Goal: Task Accomplishment & Management: Use online tool/utility

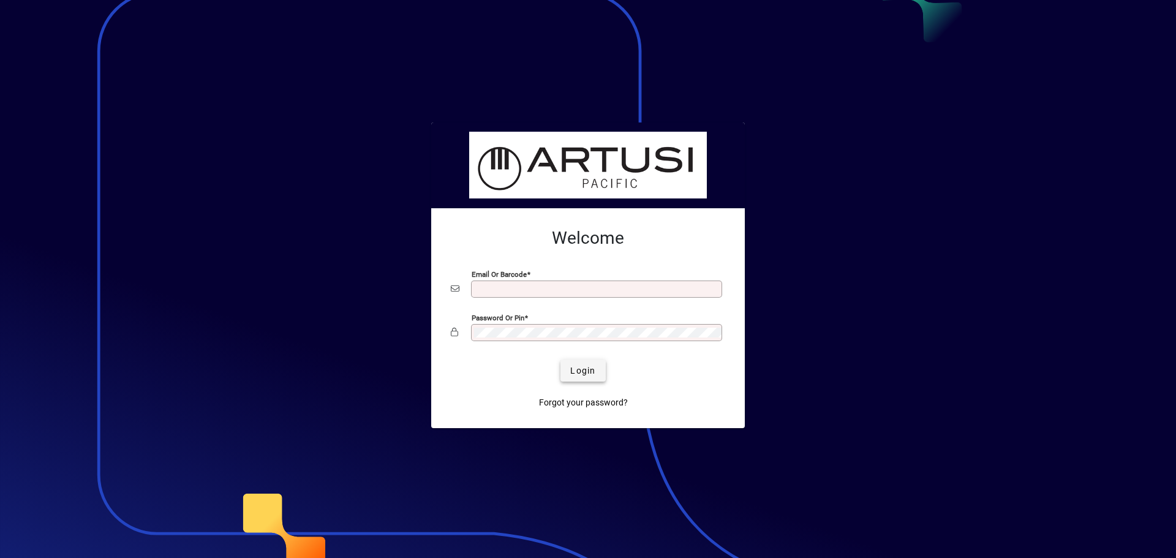
type input "**********"
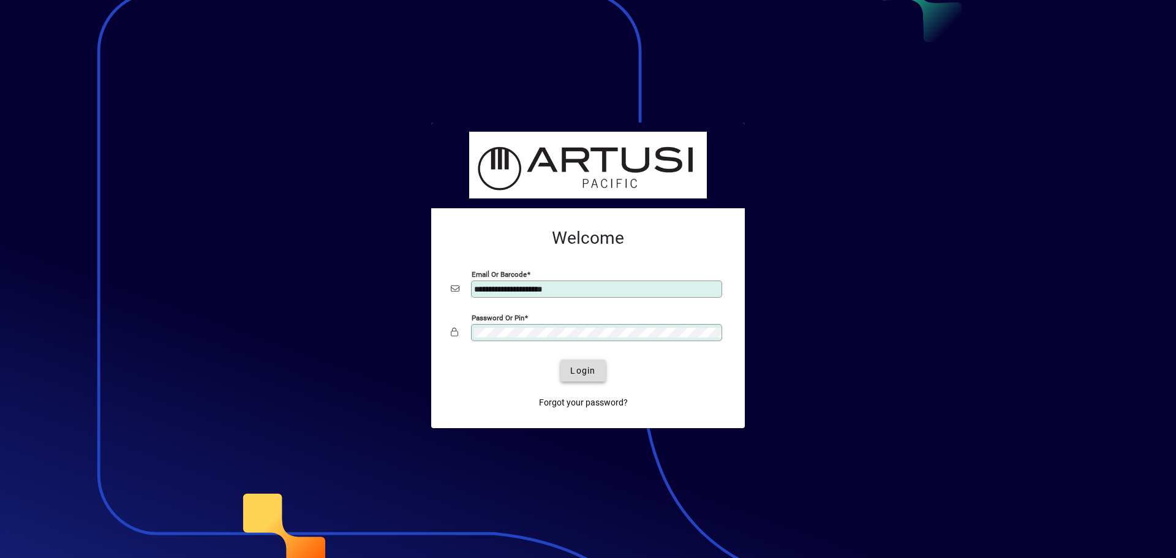
click at [585, 374] on span "Login" at bounding box center [582, 370] width 25 height 13
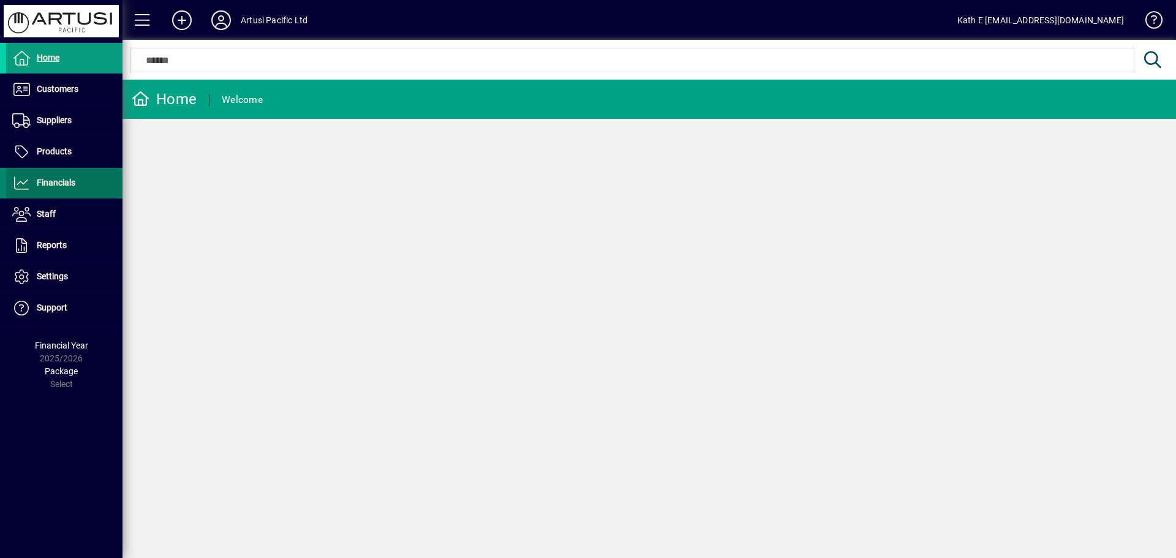
click at [51, 179] on span "Financials" at bounding box center [56, 183] width 39 height 10
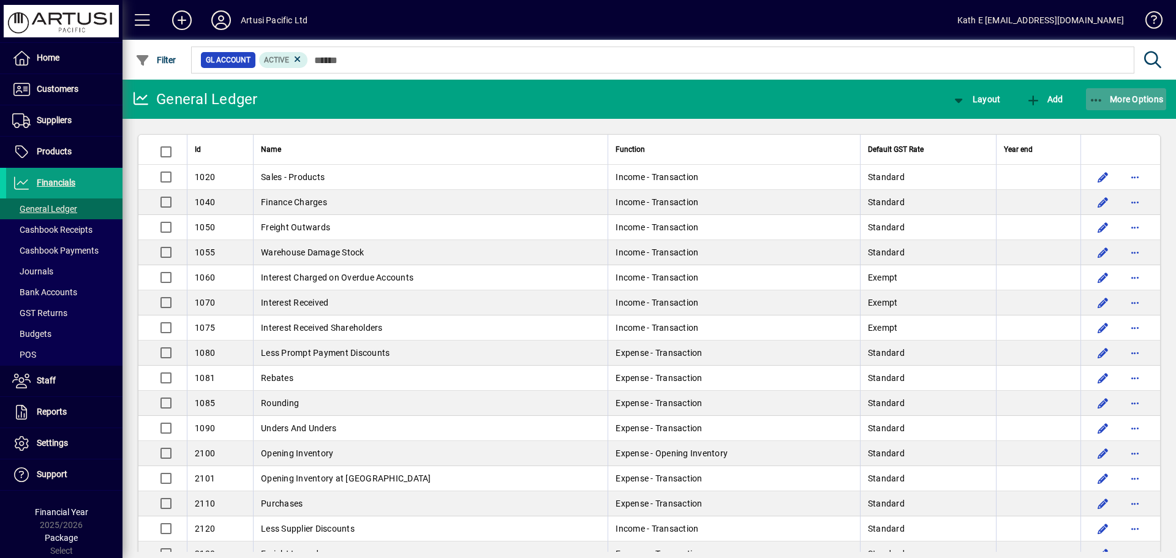
click at [1088, 99] on span "button" at bounding box center [1126, 99] width 81 height 29
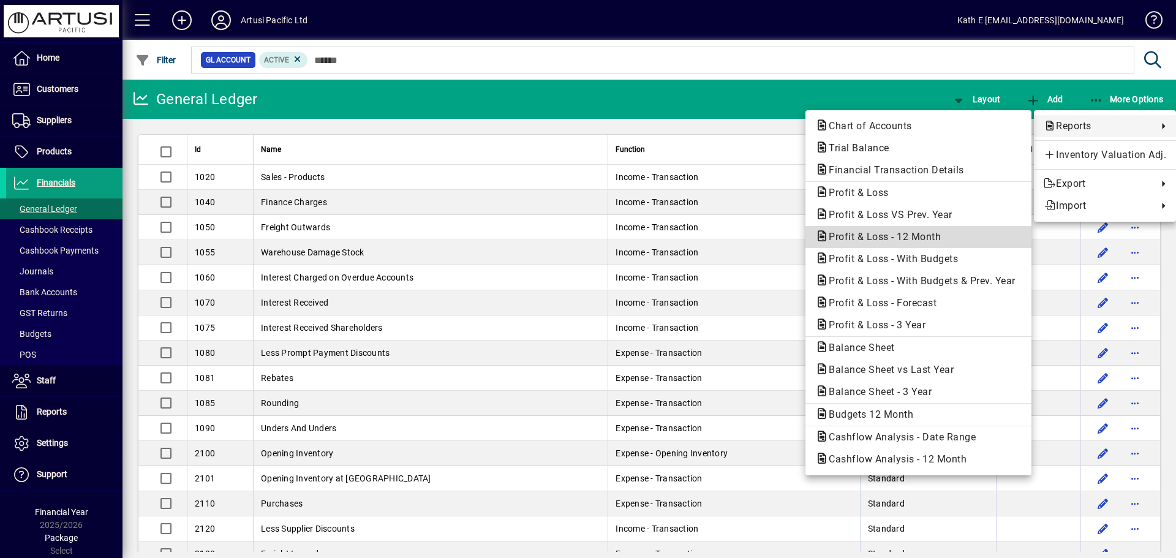
click at [915, 230] on span "Profit & Loss - 12 Month" at bounding box center [918, 237] width 206 height 15
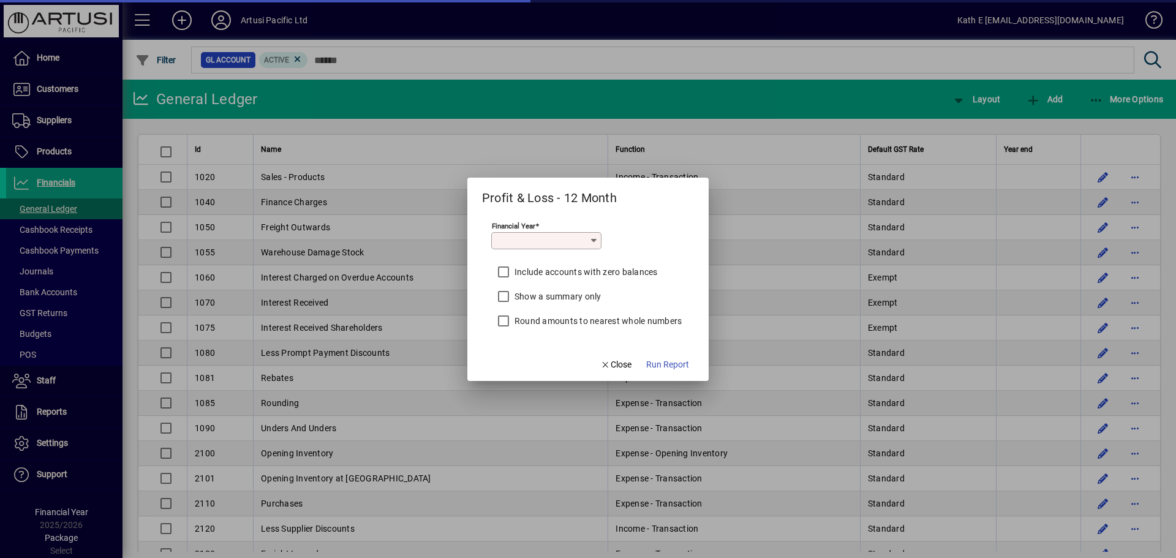
type input "*********"
click at [664, 366] on span "Run Report" at bounding box center [667, 364] width 43 height 13
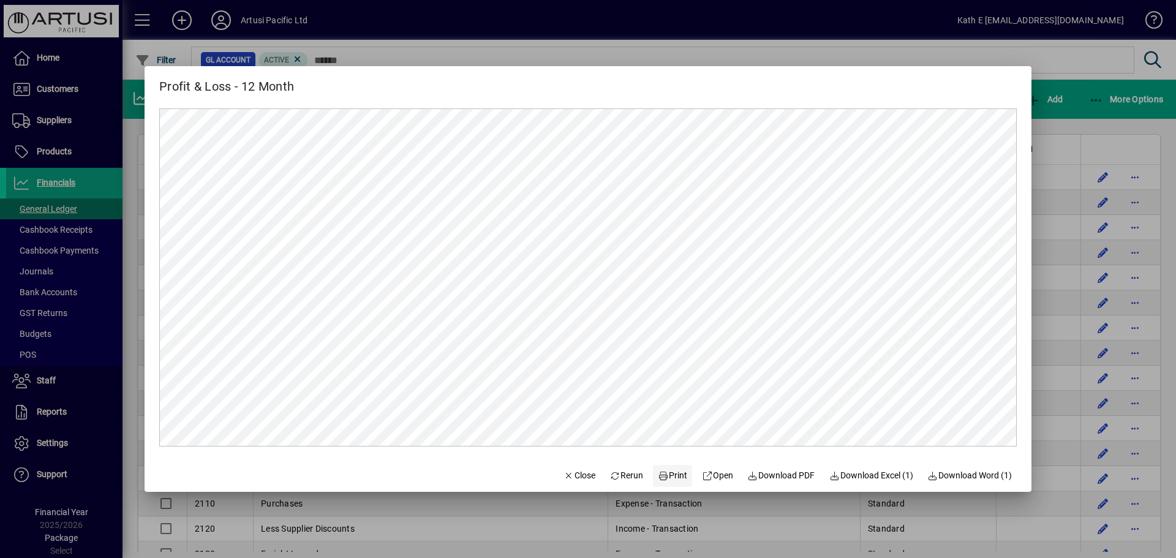
click at [666, 476] on span "Print" at bounding box center [672, 475] width 29 height 13
click at [564, 469] on span "Close" at bounding box center [579, 475] width 32 height 13
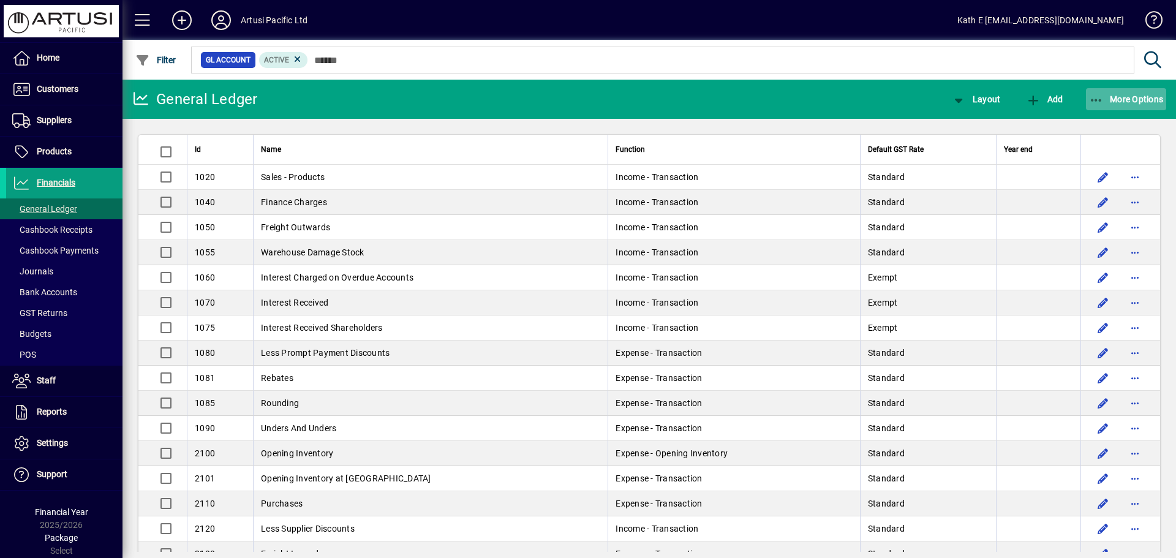
click at [1095, 97] on icon "button" at bounding box center [1096, 100] width 15 height 12
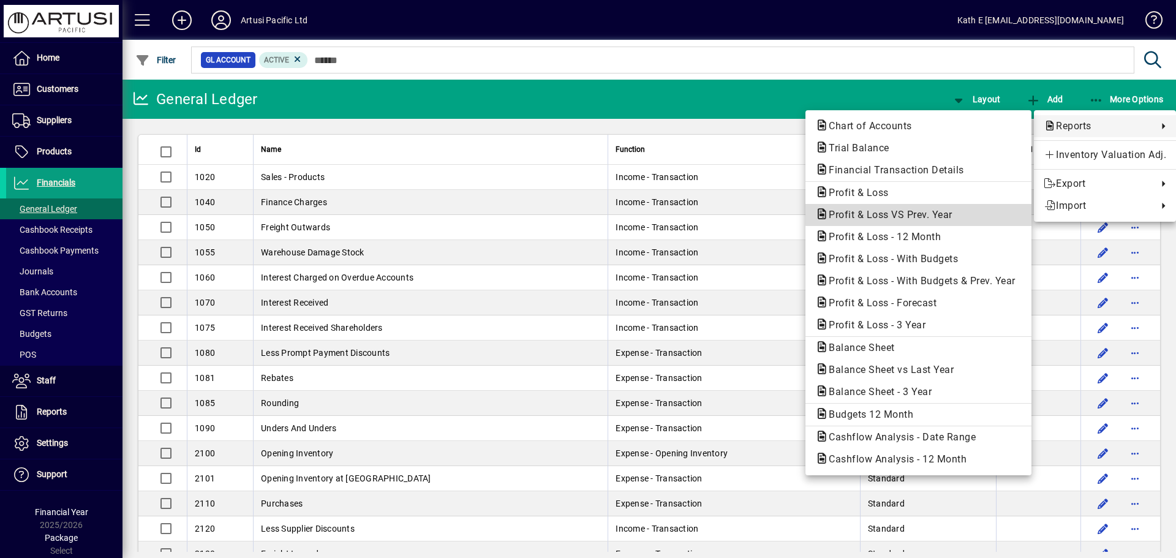
click at [936, 211] on span "Profit & Loss VS Prev. Year" at bounding box center [886, 215] width 143 height 12
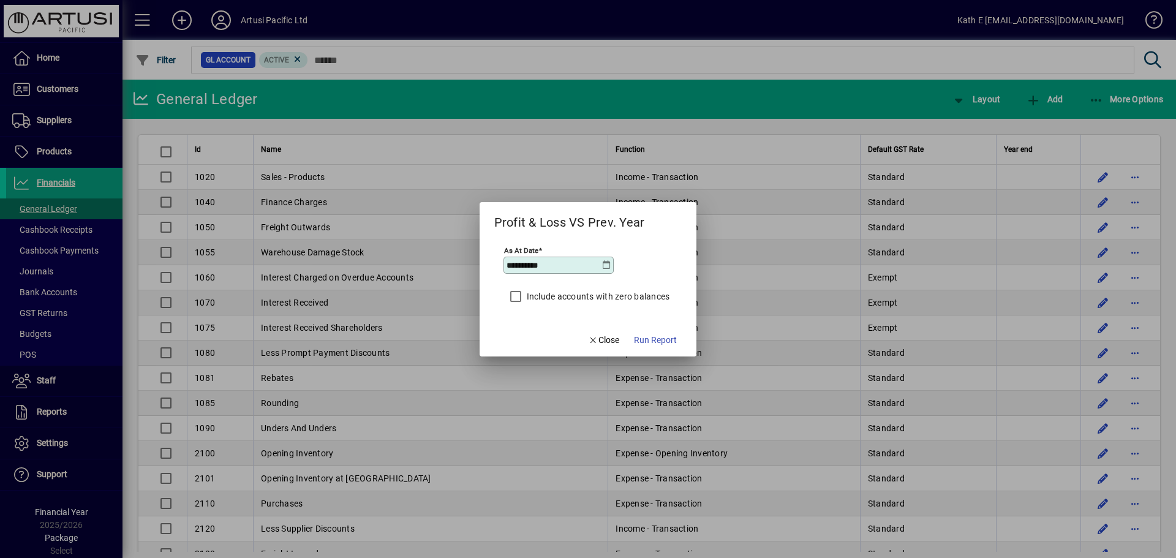
click at [604, 265] on icon at bounding box center [606, 265] width 10 height 10
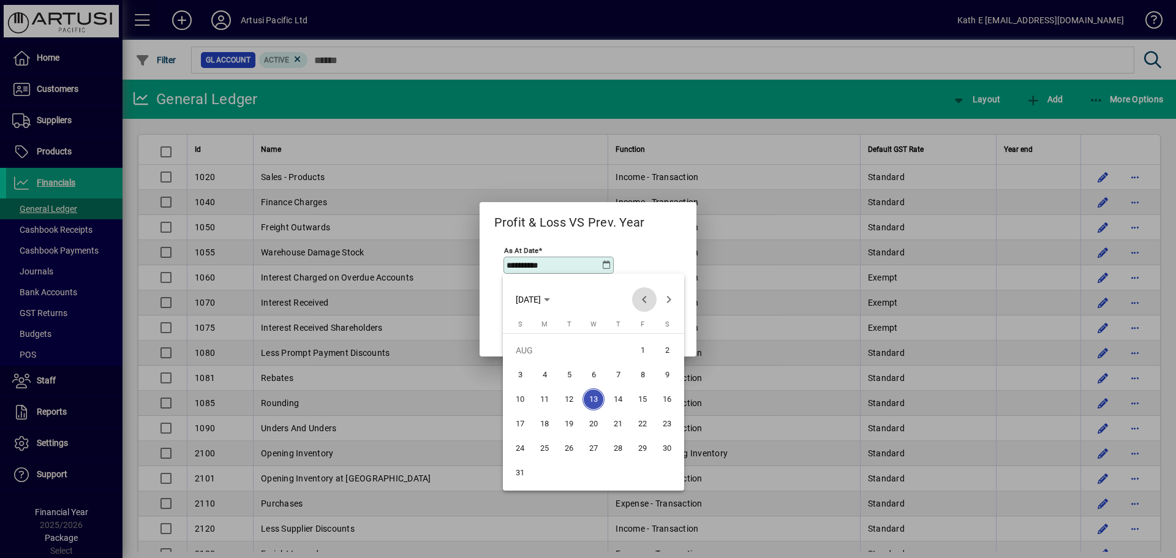
click at [641, 301] on span "Previous month" at bounding box center [644, 299] width 24 height 24
click at [616, 471] on span "31" at bounding box center [618, 473] width 22 height 22
type input "**********"
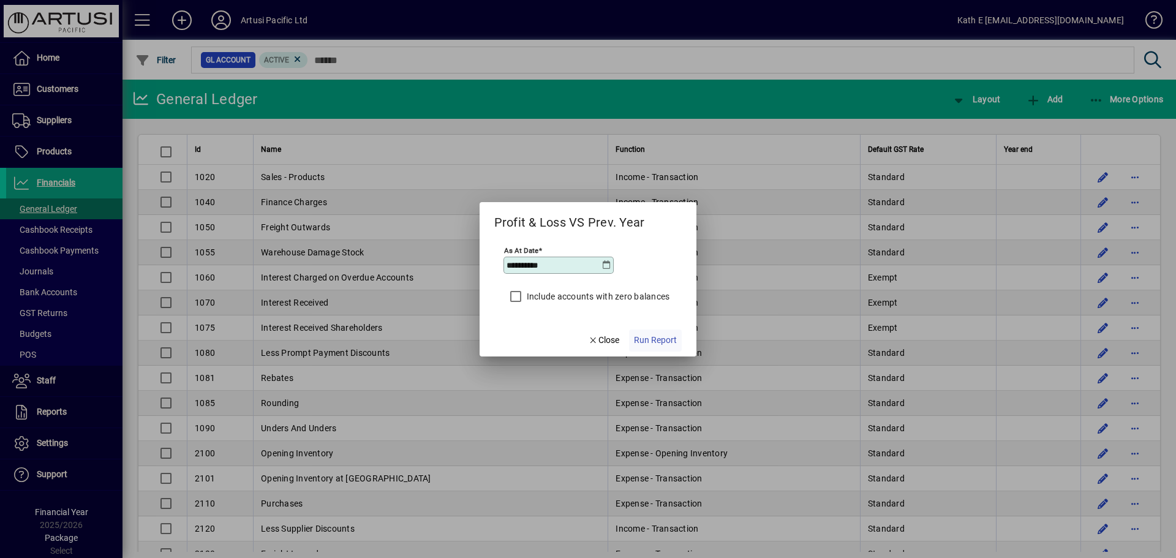
click at [666, 337] on span "Run Report" at bounding box center [655, 340] width 43 height 13
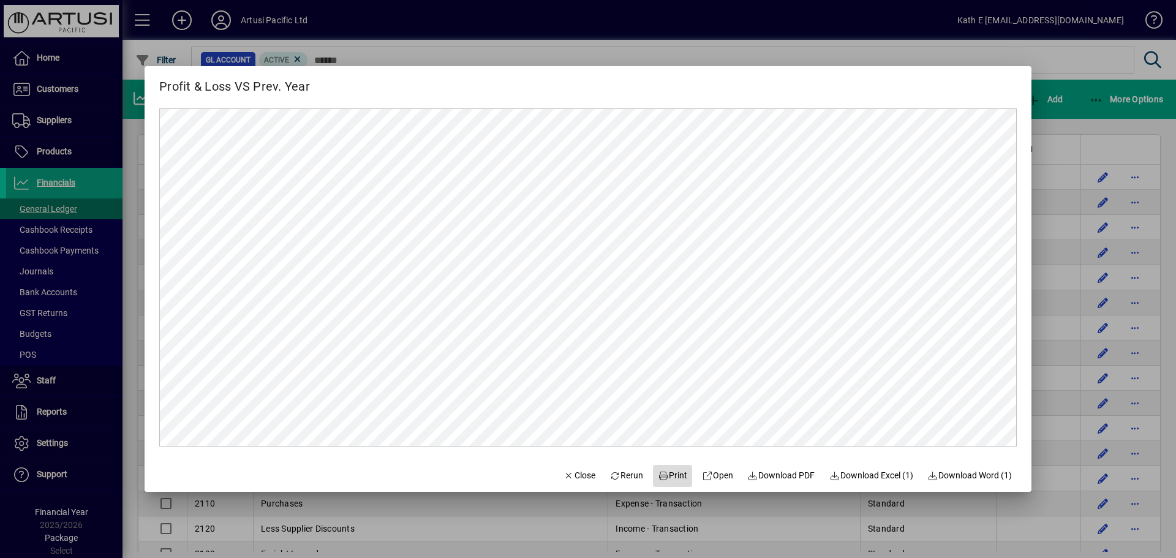
click at [668, 475] on span "Print" at bounding box center [672, 475] width 29 height 13
click at [574, 468] on span "button" at bounding box center [580, 475] width 42 height 29
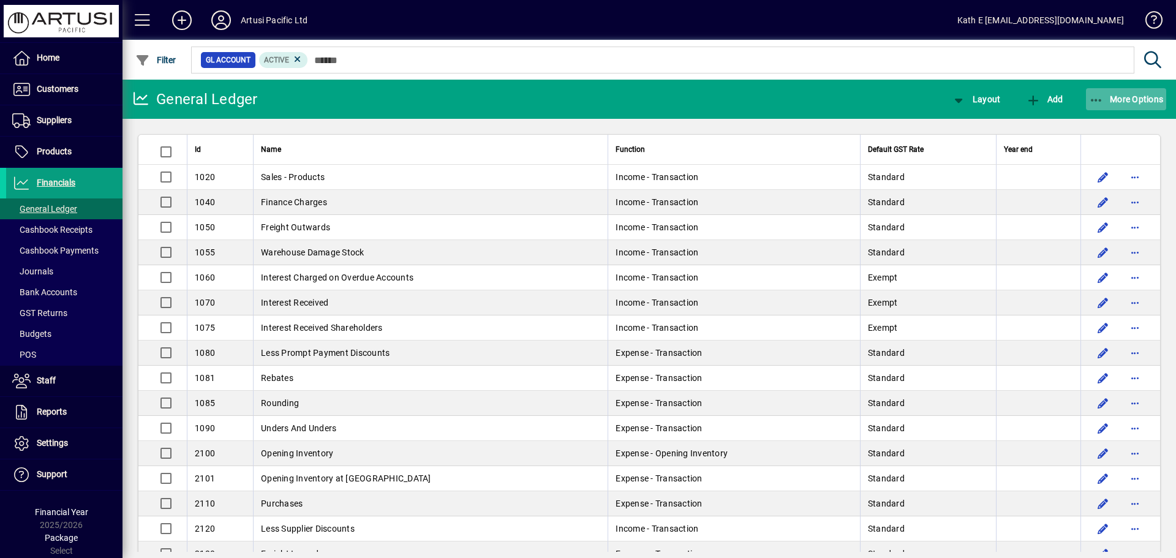
click at [1097, 97] on icon "button" at bounding box center [1096, 100] width 15 height 12
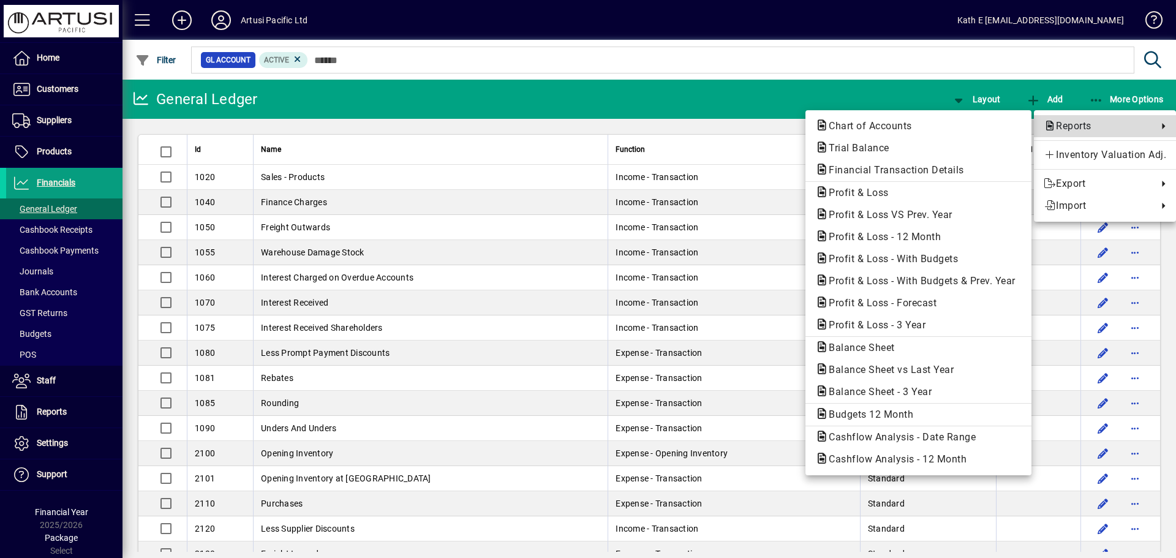
click at [1083, 126] on span "Reports" at bounding box center [1098, 126] width 108 height 15
click at [892, 213] on span "Profit & Loss VS Prev. Year" at bounding box center [886, 215] width 143 height 12
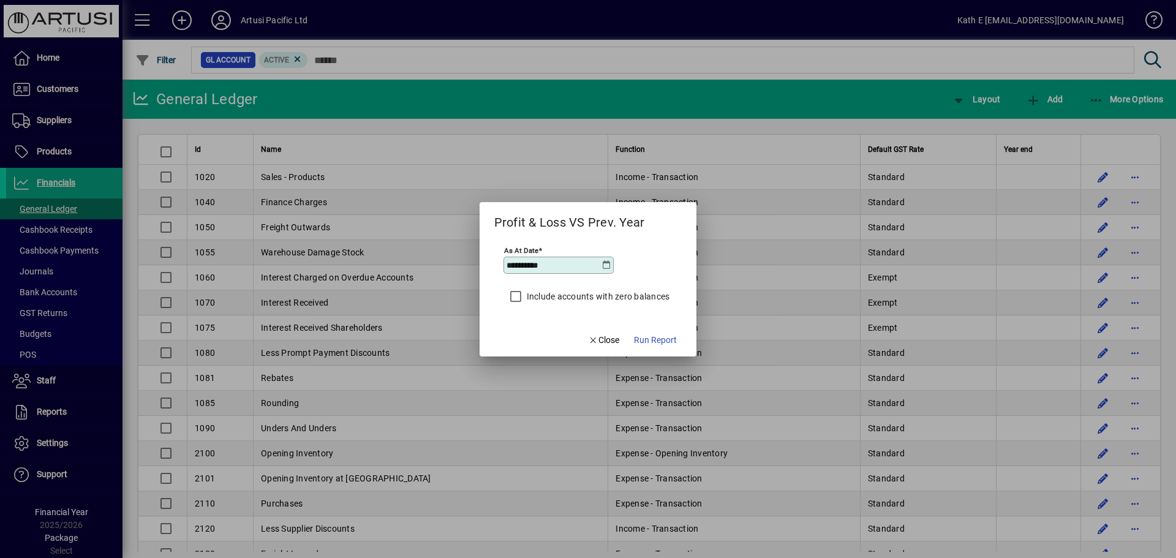
click at [606, 263] on icon at bounding box center [606, 265] width 10 height 10
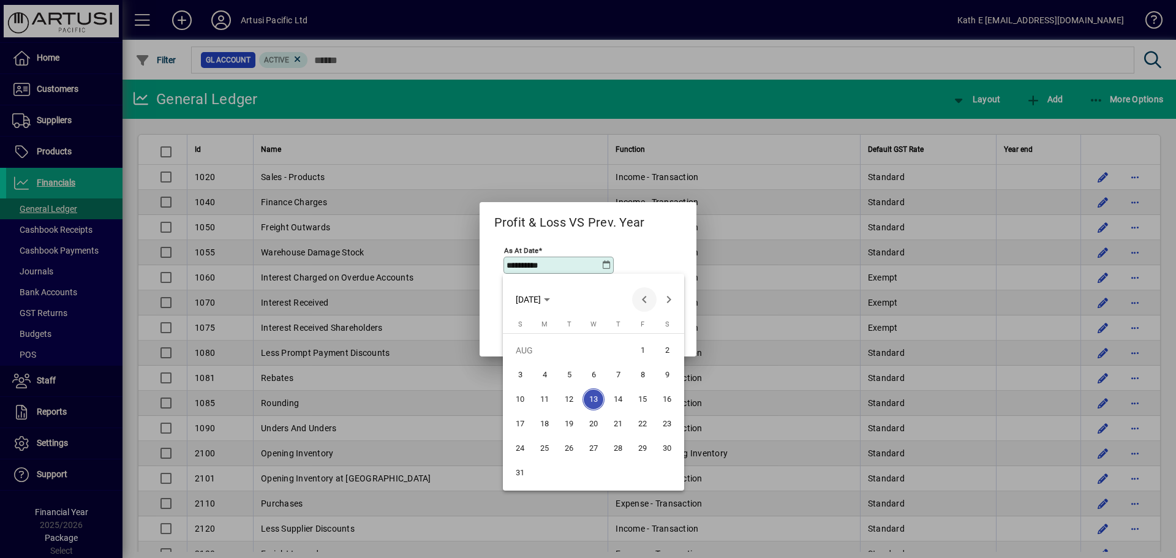
click at [643, 298] on span "Previous month" at bounding box center [644, 299] width 24 height 24
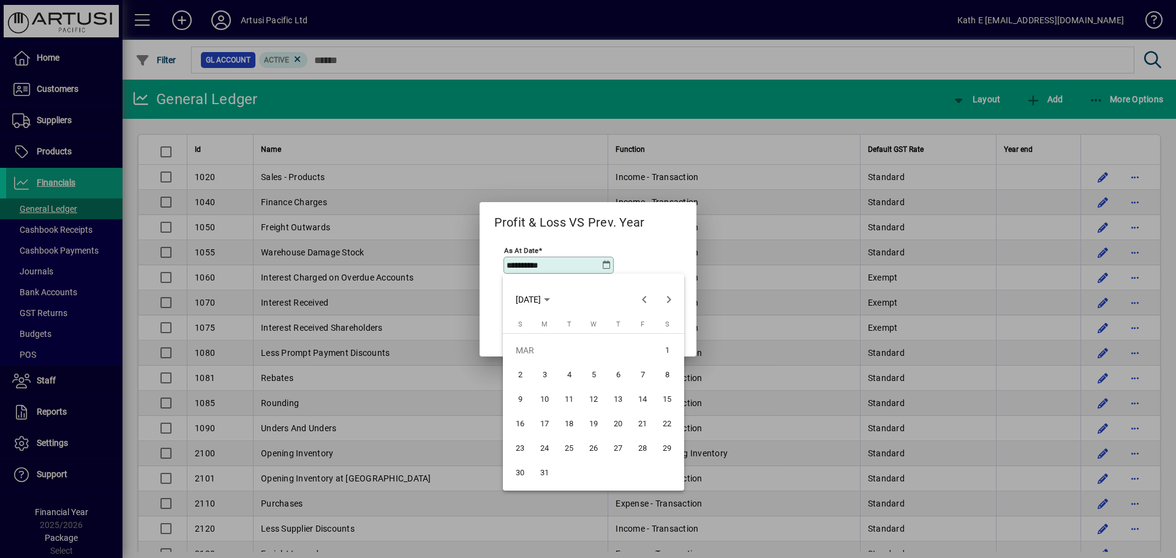
click at [544, 471] on span "31" at bounding box center [544, 473] width 22 height 22
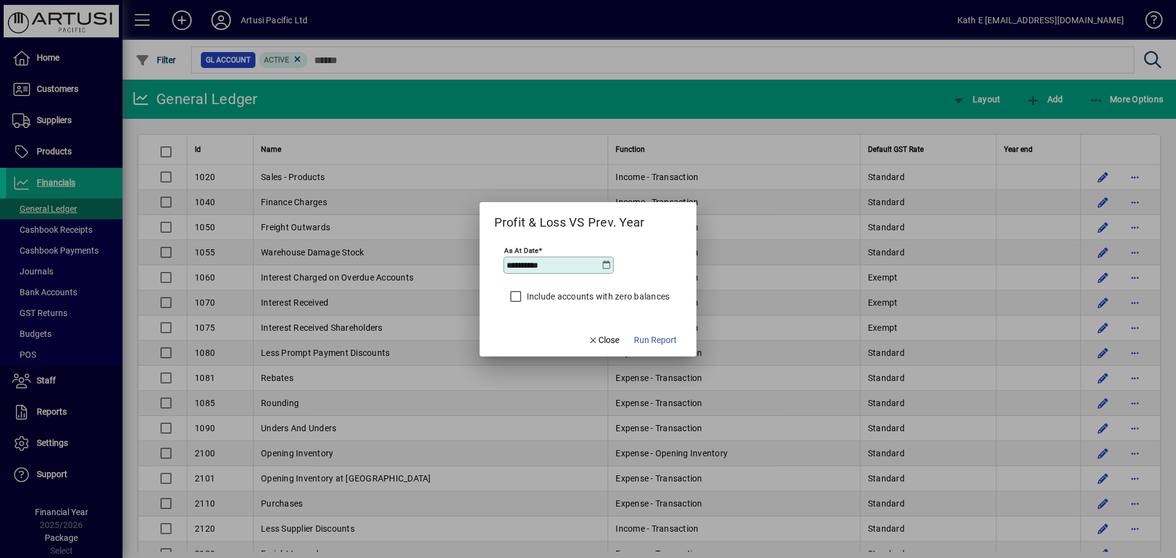
type input "**********"
click at [664, 336] on span "Run Report" at bounding box center [655, 340] width 43 height 13
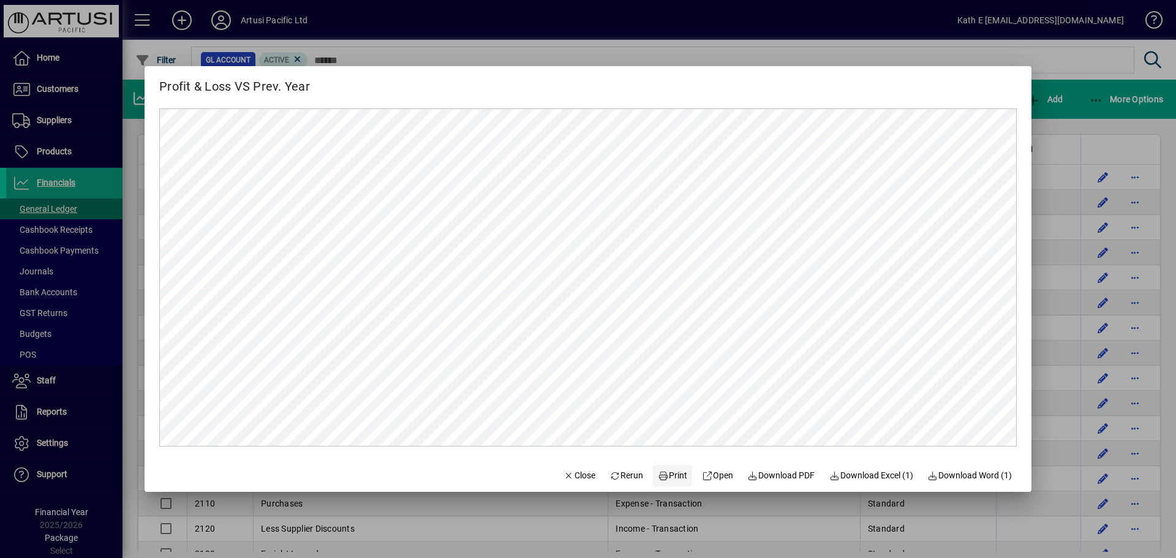
click at [663, 475] on span "Print" at bounding box center [672, 475] width 29 height 13
click at [568, 473] on span "Close" at bounding box center [579, 475] width 32 height 13
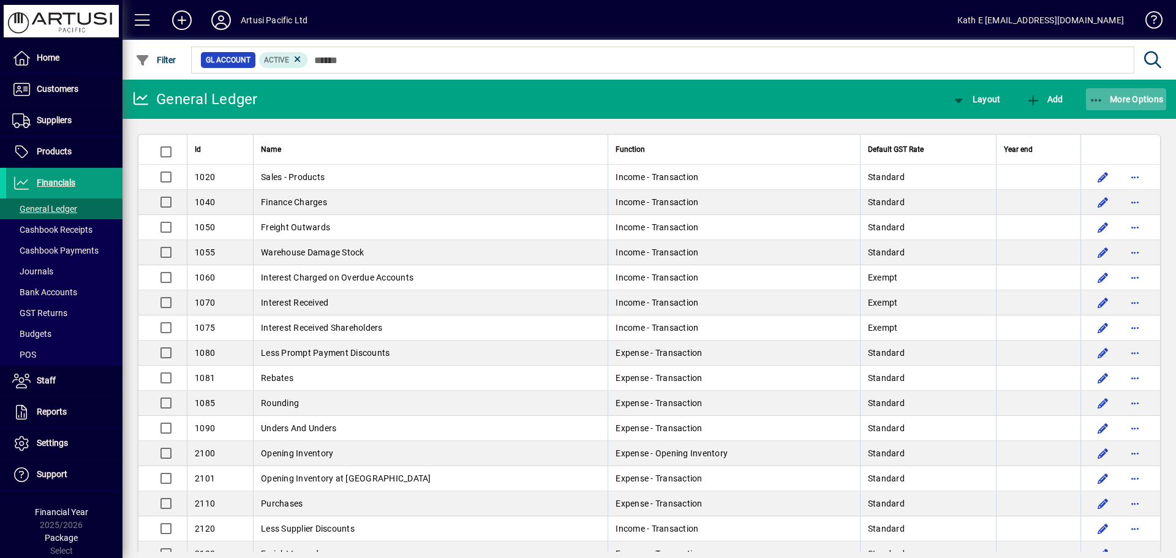
click at [1092, 102] on icon "button" at bounding box center [1096, 100] width 15 height 12
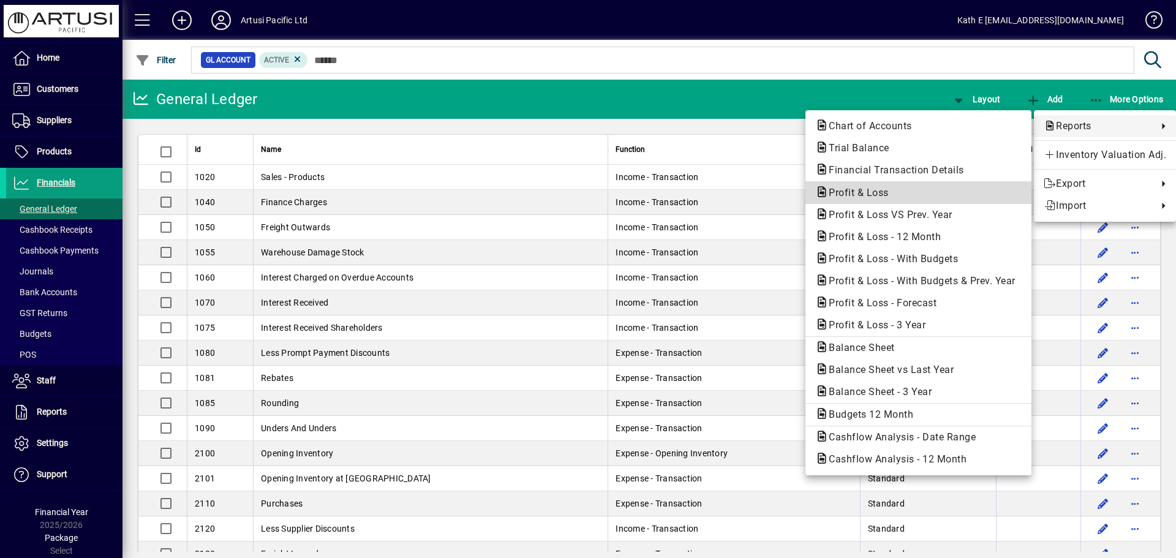
click at [871, 194] on span "Profit & Loss" at bounding box center [855, 193] width 80 height 12
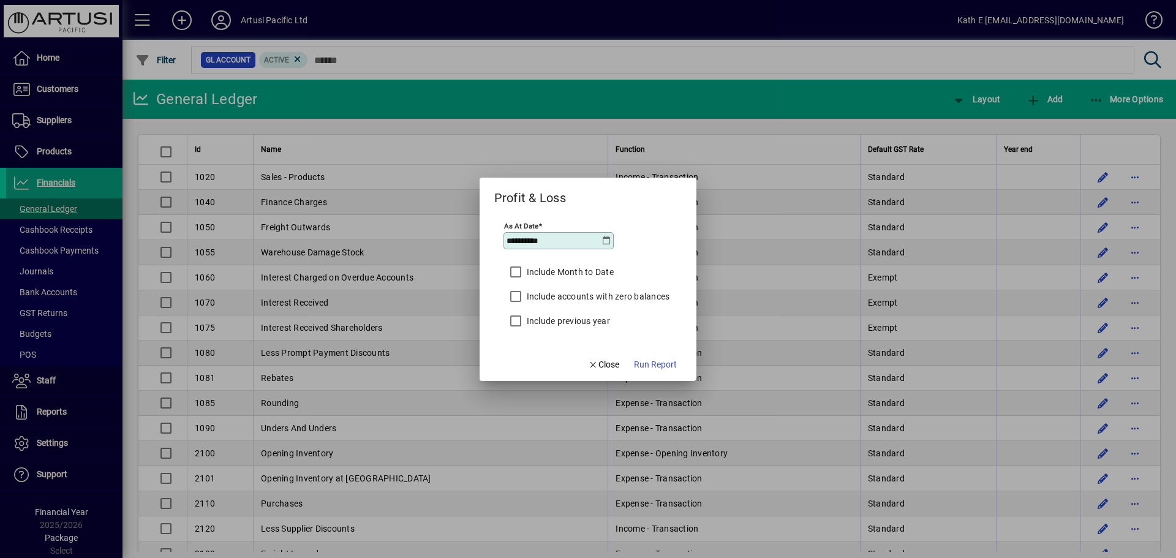
click at [604, 241] on icon at bounding box center [606, 241] width 10 height 10
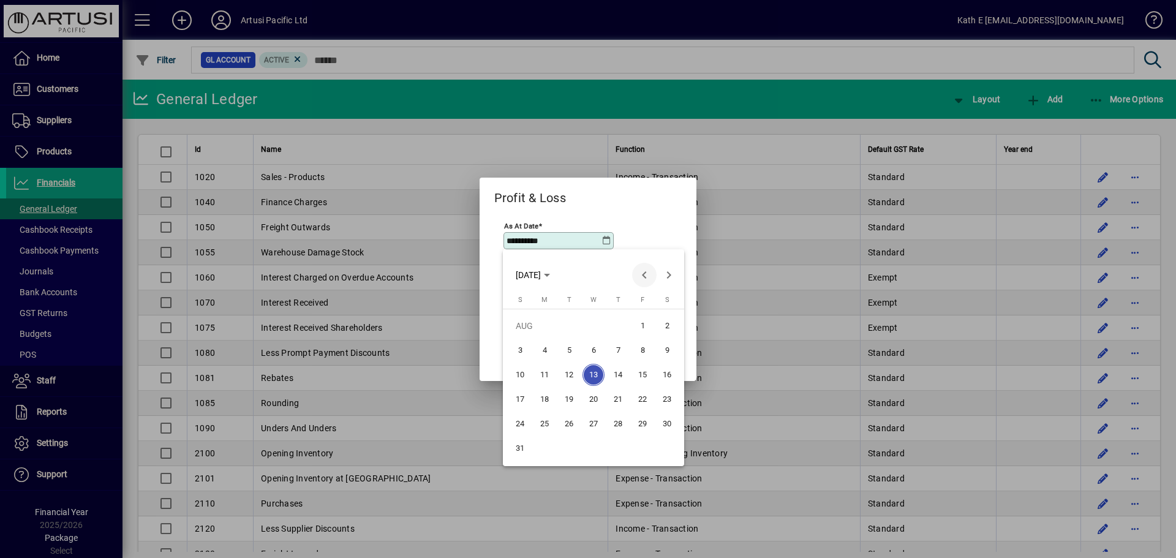
click at [642, 271] on span "Previous month" at bounding box center [644, 275] width 24 height 24
click at [669, 273] on span "Next month" at bounding box center [668, 275] width 24 height 24
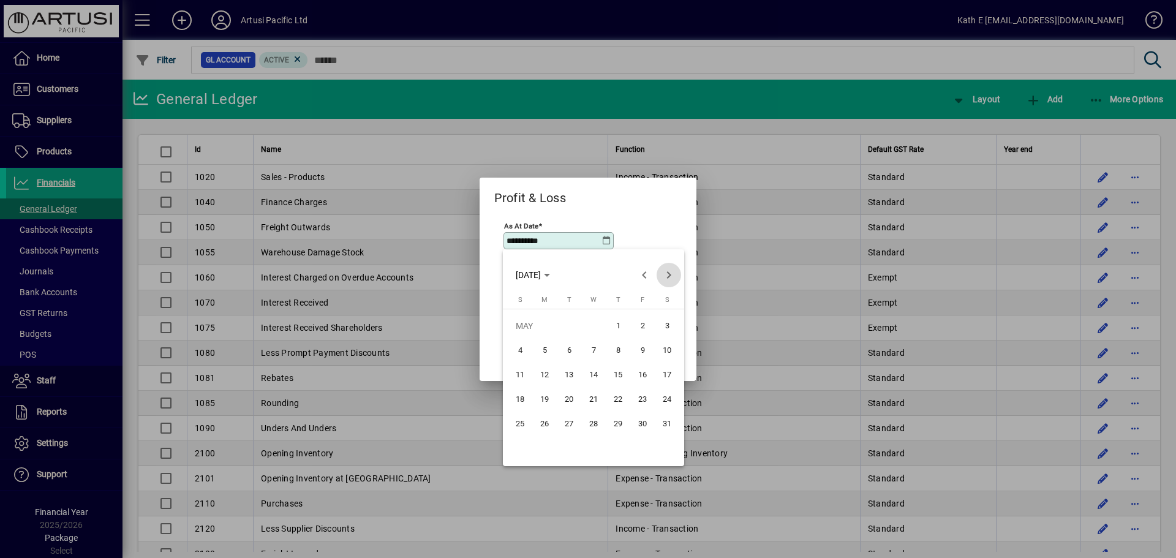
click at [669, 273] on span "Next month" at bounding box center [668, 275] width 24 height 24
click at [544, 446] on span "30" at bounding box center [544, 448] width 22 height 22
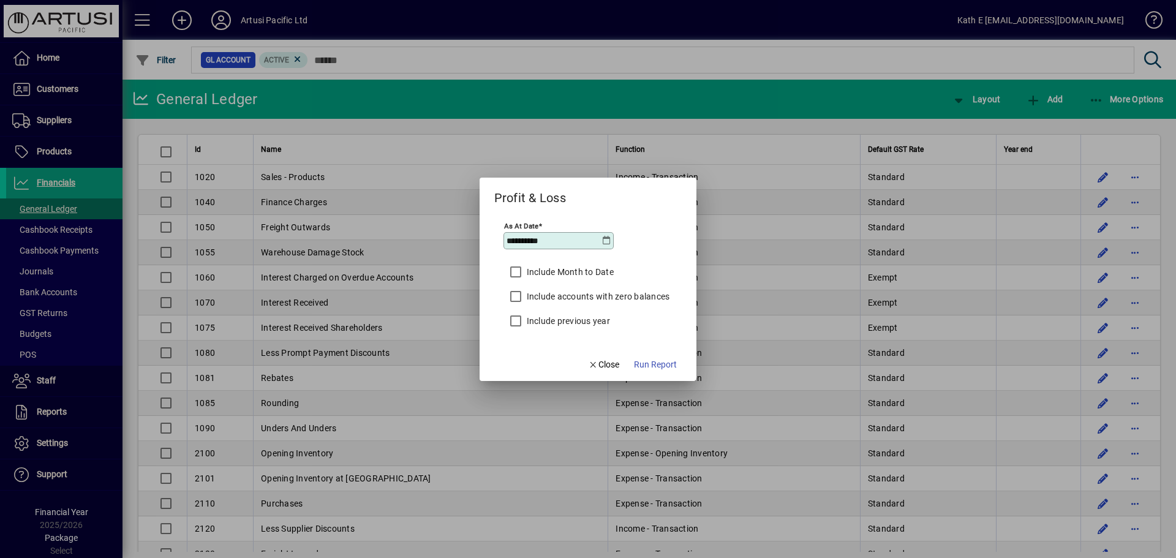
type input "**********"
click at [589, 322] on label "Include previous year" at bounding box center [567, 321] width 86 height 12
click at [654, 367] on span "Run Report" at bounding box center [655, 364] width 43 height 13
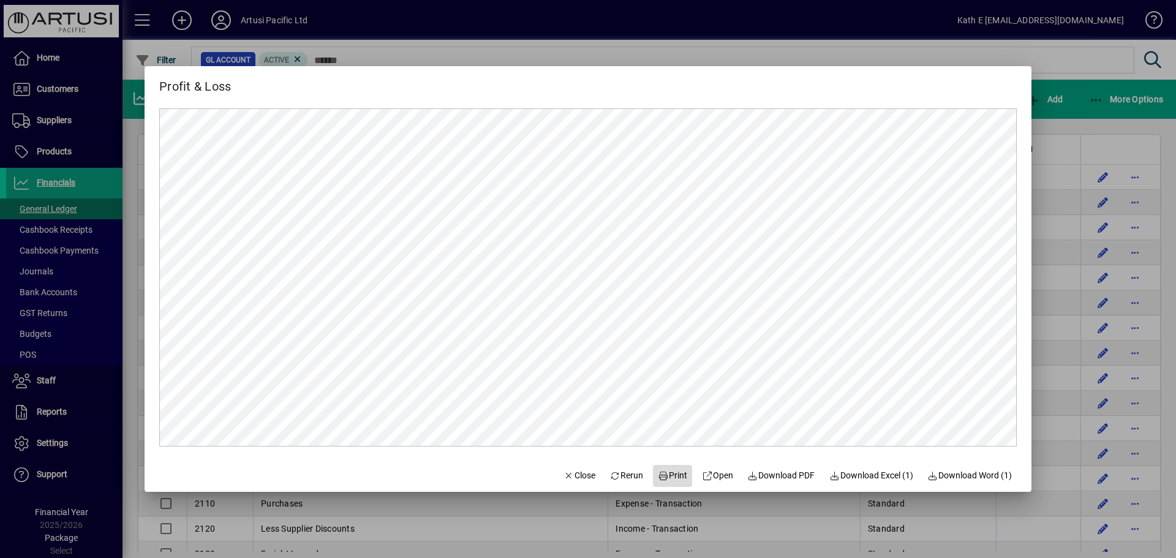
click at [672, 473] on span "Print" at bounding box center [672, 475] width 29 height 13
click at [571, 472] on span "Close" at bounding box center [579, 475] width 32 height 13
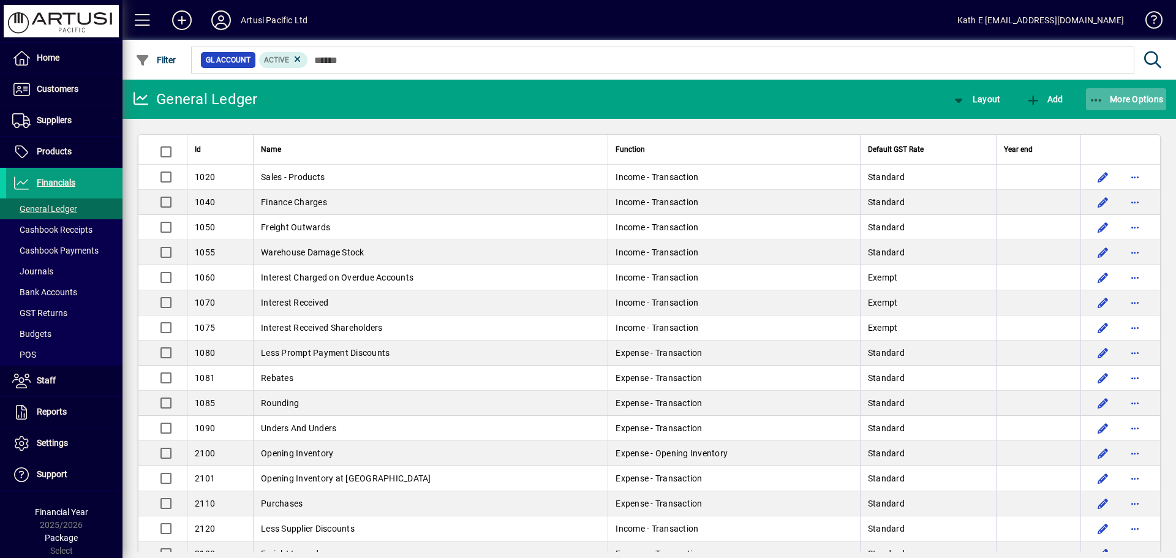
click at [1096, 99] on icon "button" at bounding box center [1096, 100] width 15 height 12
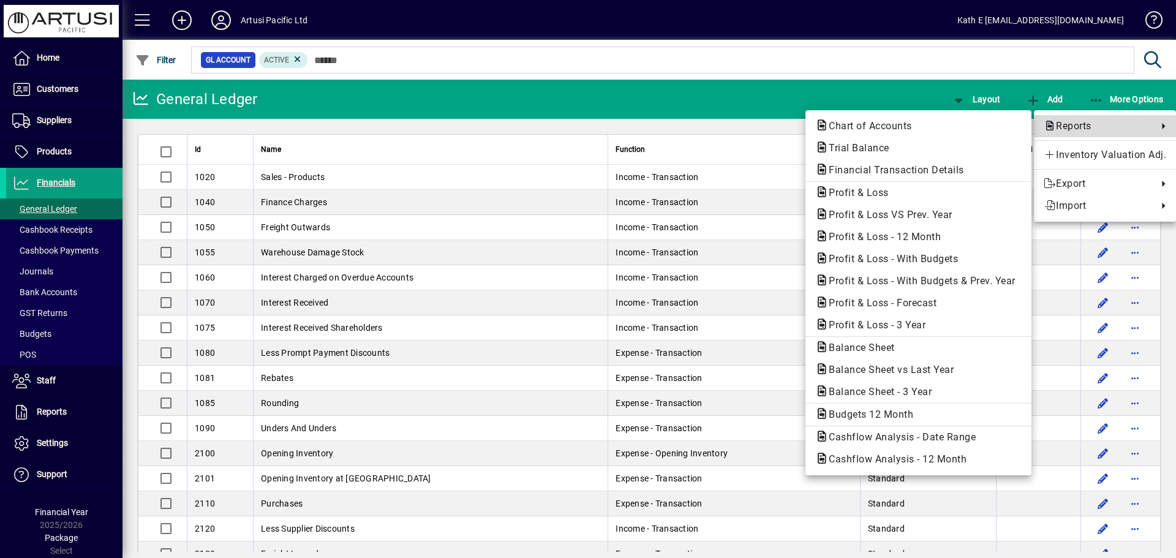
click at [1074, 123] on span "Reports" at bounding box center [1098, 126] width 108 height 15
click at [863, 191] on span "Profit & Loss" at bounding box center [855, 193] width 80 height 12
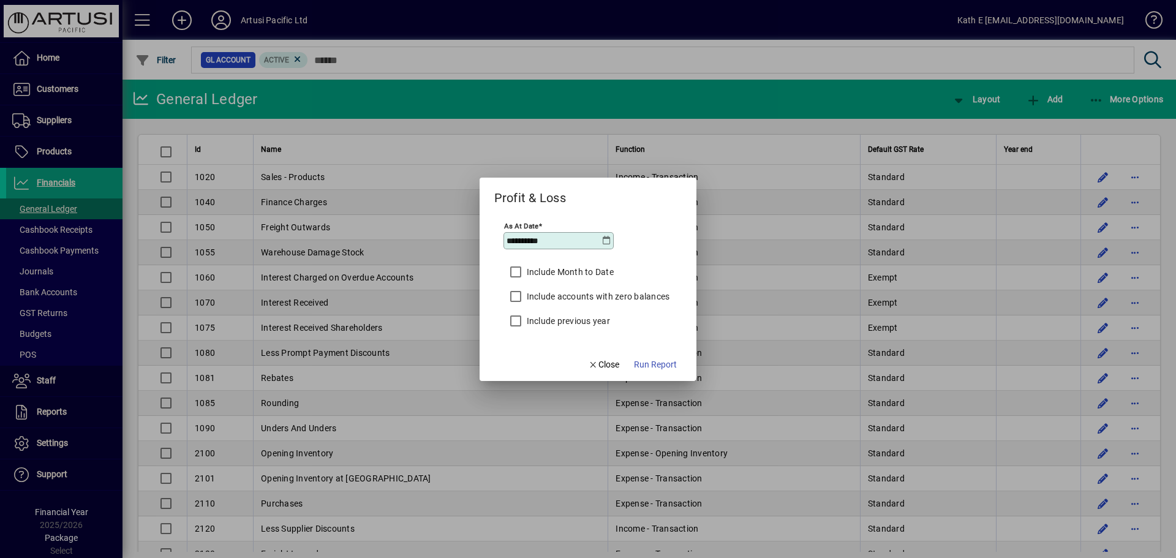
click at [606, 236] on icon at bounding box center [606, 241] width 10 height 10
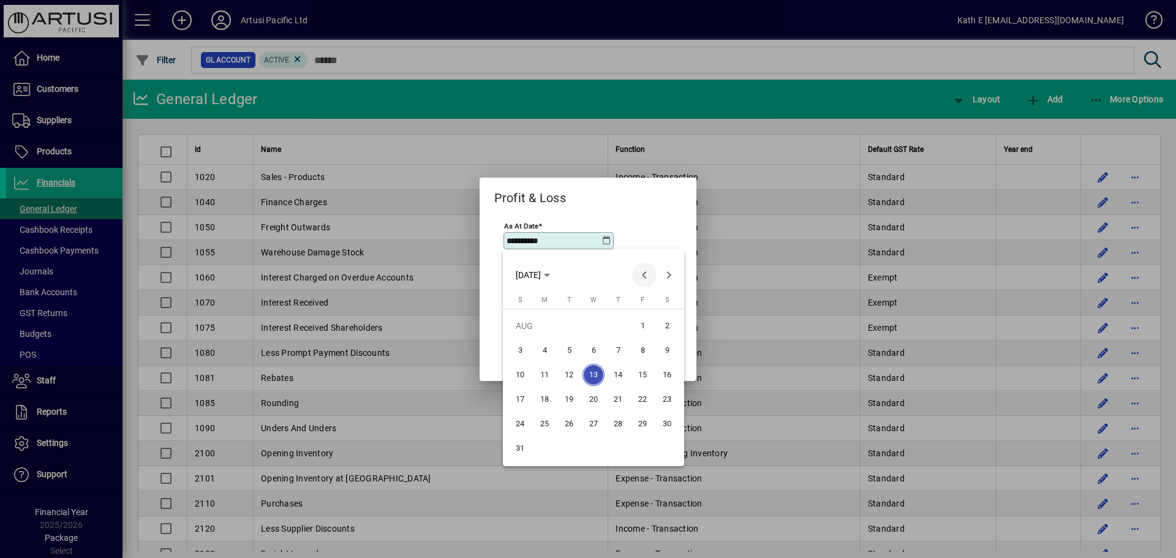
click at [644, 273] on span "Previous month" at bounding box center [644, 275] width 24 height 24
click at [541, 274] on span "[DATE]" at bounding box center [528, 275] width 25 height 10
click at [654, 337] on span "2023" at bounding box center [658, 337] width 39 height 22
click at [615, 336] on span "MAR" at bounding box center [615, 337] width 39 height 22
click at [638, 423] on span "31" at bounding box center [642, 424] width 22 height 22
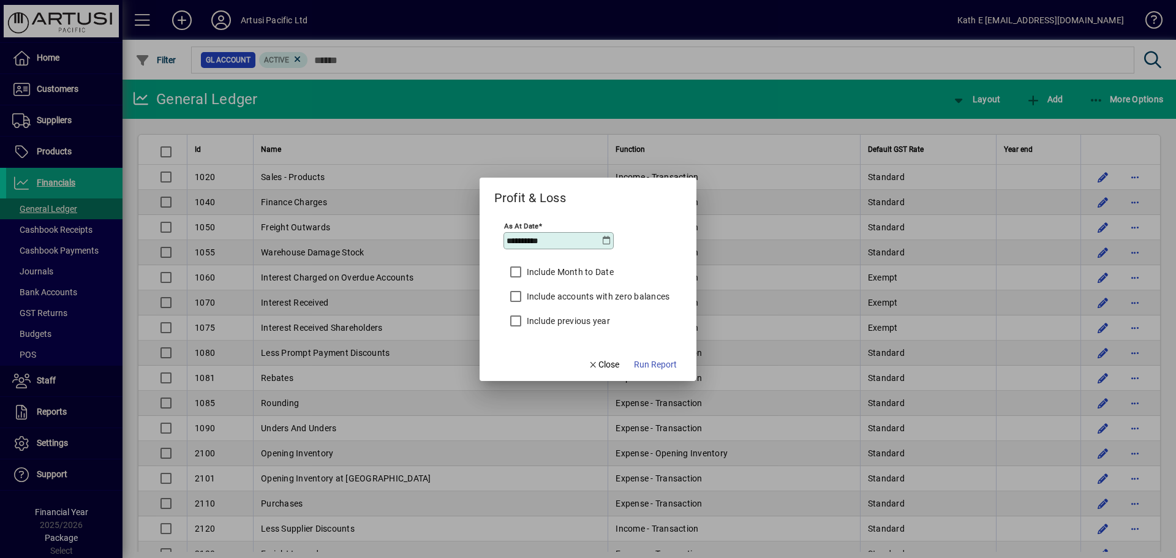
type input "**********"
click at [584, 318] on label "Include previous year" at bounding box center [567, 321] width 86 height 12
click at [652, 363] on span "Run Report" at bounding box center [655, 364] width 43 height 13
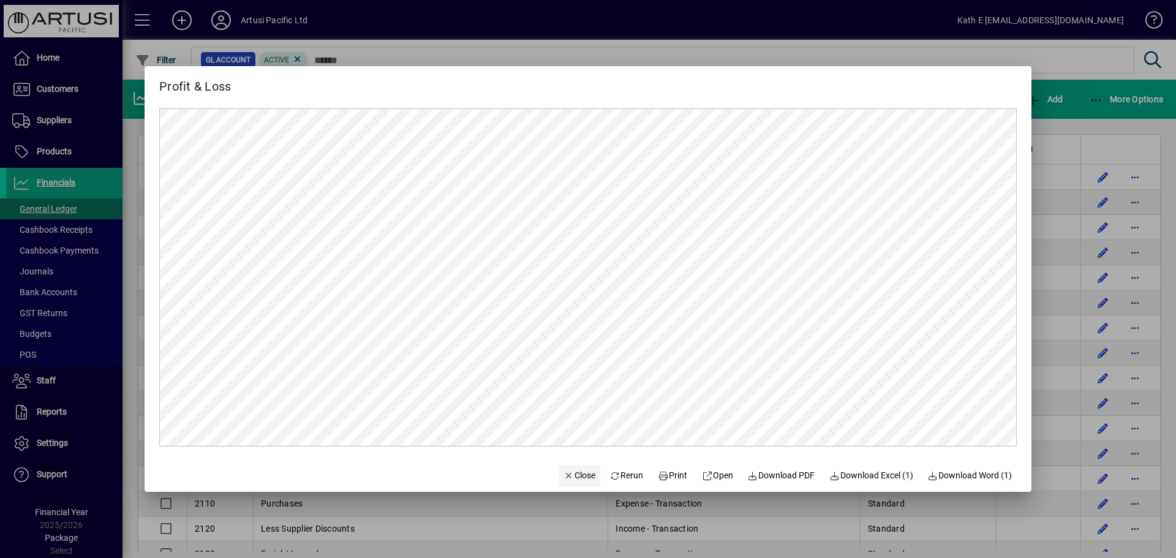
click at [568, 475] on span "Close" at bounding box center [579, 475] width 32 height 13
